Goal: Information Seeking & Learning: Learn about a topic

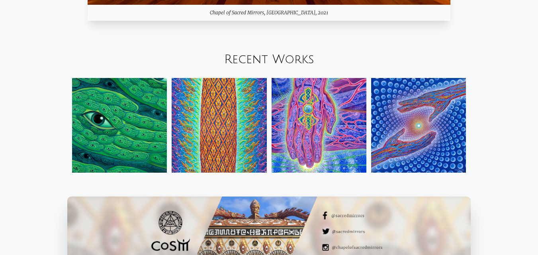
scroll to position [854, 0]
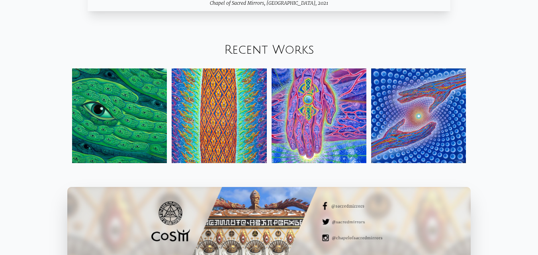
click at [150, 101] on img at bounding box center [119, 115] width 95 height 95
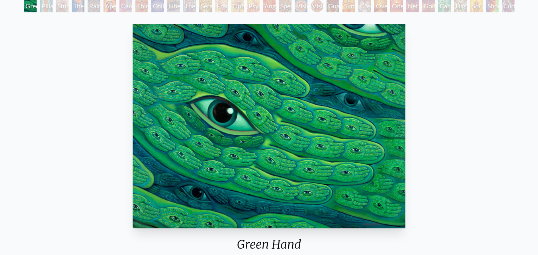
scroll to position [67, 0]
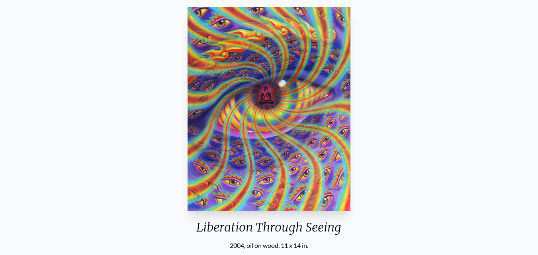
scroll to position [68, 0]
